Goal: Task Accomplishment & Management: Use online tool/utility

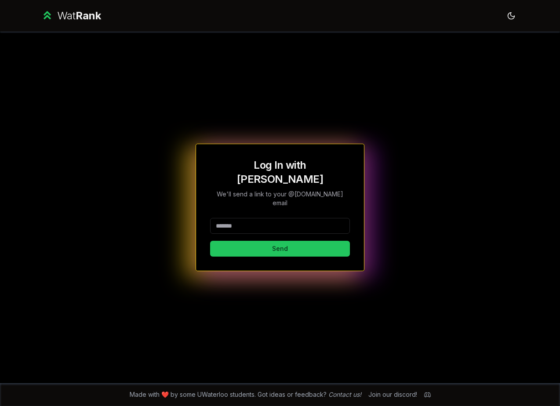
click at [288, 219] on input at bounding box center [280, 226] width 140 height 16
type input "********"
click at [275, 241] on button "Send" at bounding box center [280, 249] width 140 height 16
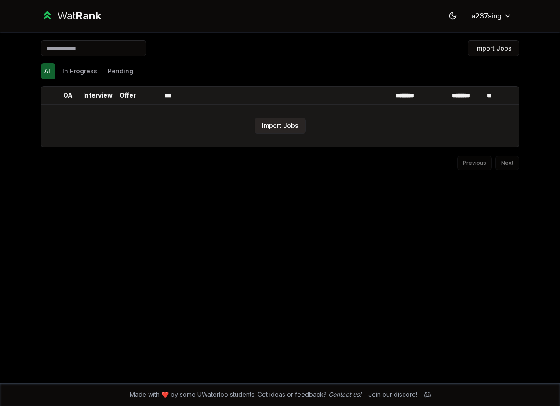
click at [276, 128] on button "Import Jobs" at bounding box center [280, 126] width 51 height 16
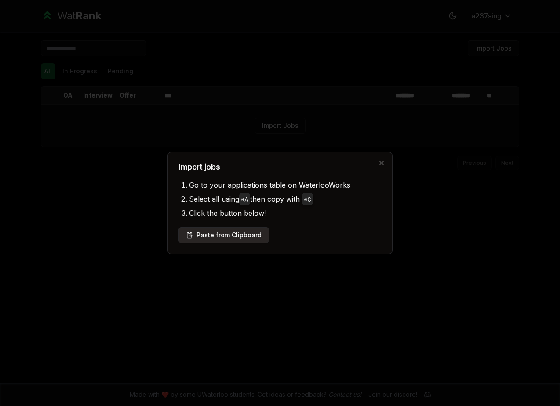
click at [246, 233] on button "Paste from Clipboard" at bounding box center [223, 235] width 91 height 16
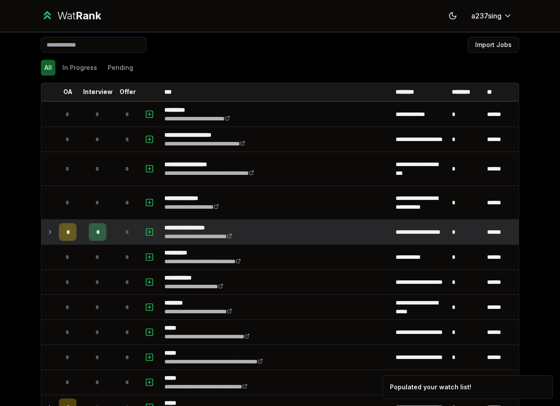
scroll to position [14, 0]
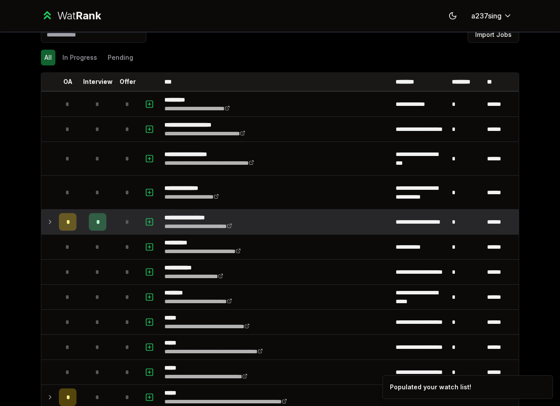
click at [52, 222] on icon at bounding box center [50, 222] width 7 height 11
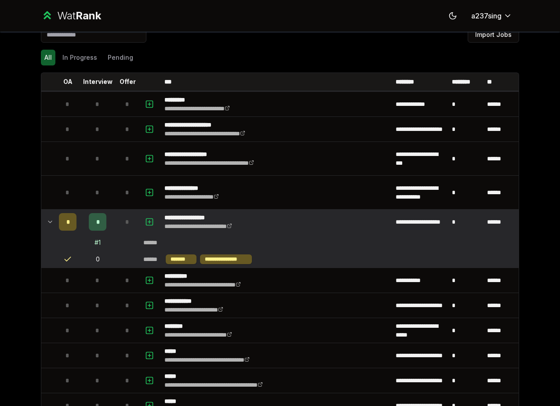
click at [52, 222] on icon at bounding box center [50, 222] width 7 height 11
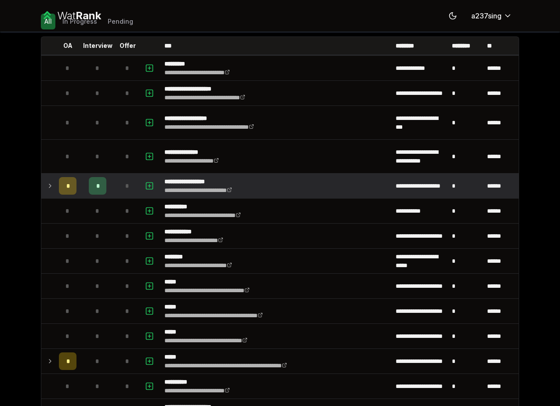
scroll to position [0, 0]
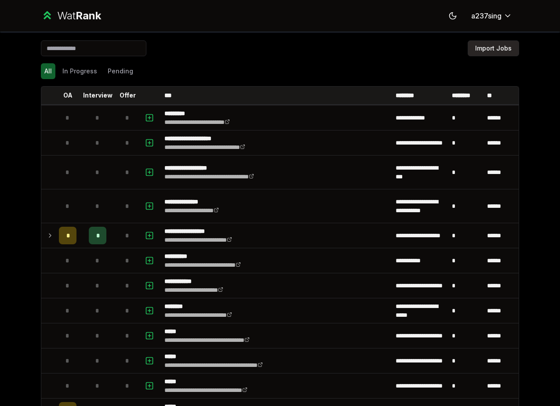
click at [451, 44] on button "Import Jobs" at bounding box center [493, 48] width 51 height 16
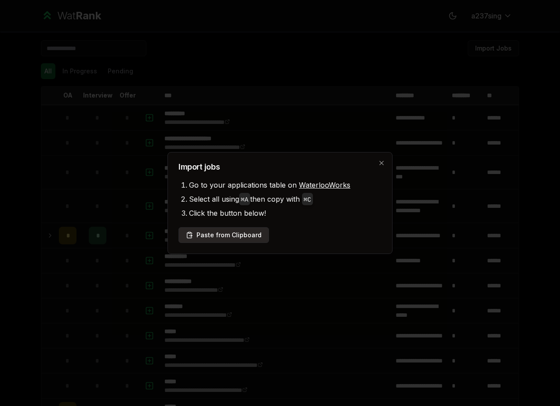
click at [244, 236] on button "Paste from Clipboard" at bounding box center [223, 235] width 91 height 16
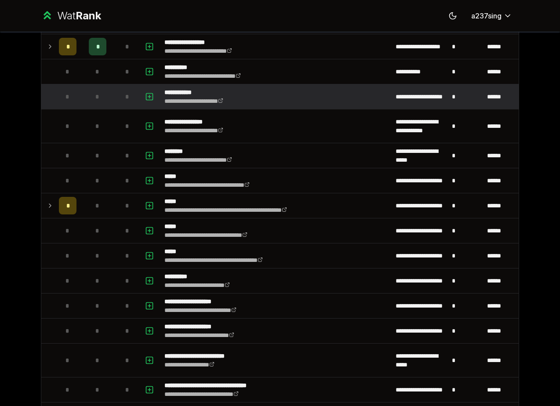
scroll to position [240, 0]
